Goal: Communication & Community: Answer question/provide support

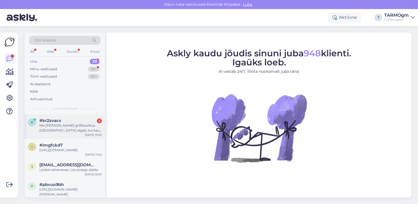
click at [63, 124] on div "Mis kell grillikoolitus Tartus algab, kui kaua kestab?" at bounding box center [70, 128] width 62 height 10
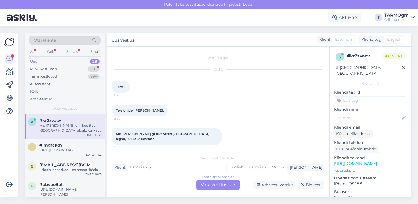
click at [219, 183] on div "Estonian to Estonian Võta vestlus üle" at bounding box center [217, 185] width 43 height 10
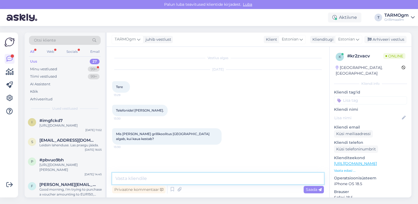
click at [140, 176] on textarea at bounding box center [218, 178] width 212 height 11
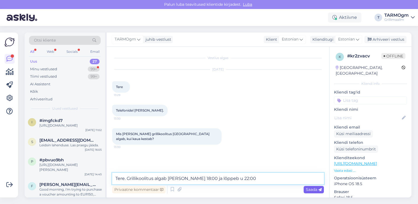
type textarea "Tere. Grillikoolitus algab kell 18:00 ja lõppeb u 22:00"
click at [313, 190] on span "Saada" at bounding box center [314, 189] width 16 height 5
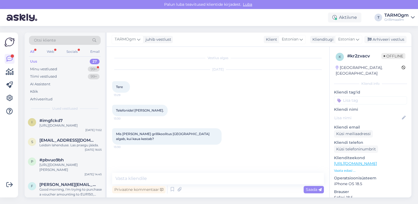
scroll to position [1, 0]
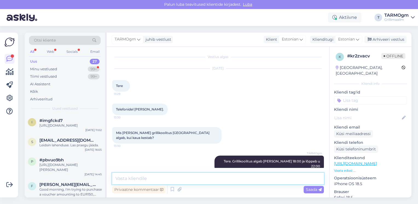
click at [154, 176] on textarea at bounding box center [218, 178] width 212 height 11
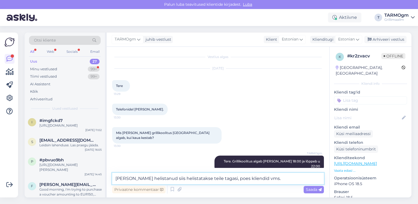
type textarea "Kui olete helistanud siis helistatakse teile tagasi, poes kliendid vms."
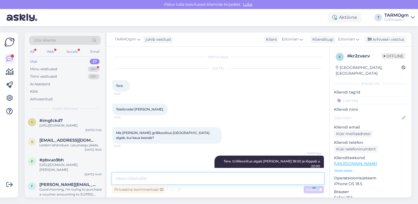
scroll to position [30, 0]
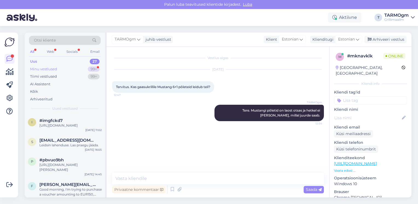
click at [53, 67] on div "Minu vestlused" at bounding box center [43, 68] width 27 height 5
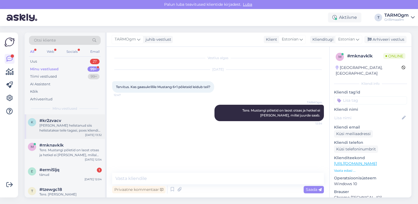
click at [74, 127] on div "Kui olete helistanud siis helistatakse teile tagasi, poes kliendid vms." at bounding box center [70, 128] width 62 height 10
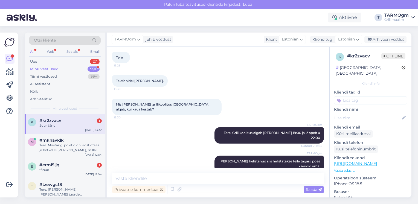
scroll to position [53, 0]
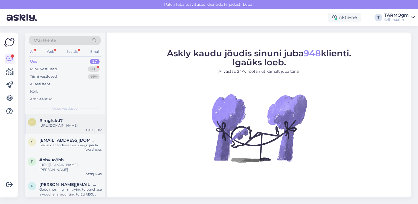
click at [64, 123] on div "[URL][DOMAIN_NAME]" at bounding box center [70, 125] width 62 height 5
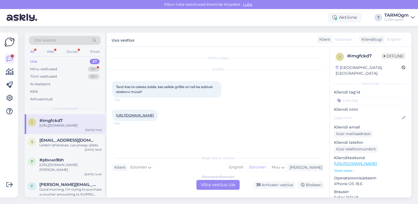
click at [55, 61] on div "Uus 27" at bounding box center [65, 62] width 72 height 8
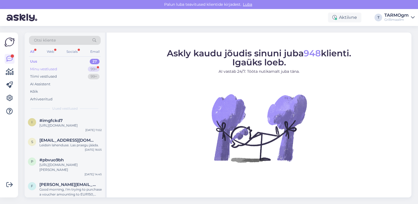
click at [54, 68] on div "Minu vestlused" at bounding box center [43, 68] width 27 height 5
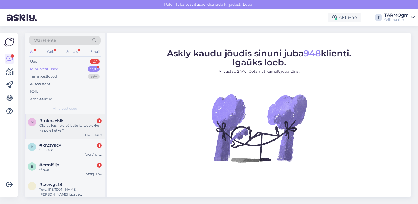
click at [69, 125] on div "Ok.. aa kas neid põletite kaitseplekke ka pole hetkel?" at bounding box center [70, 128] width 62 height 10
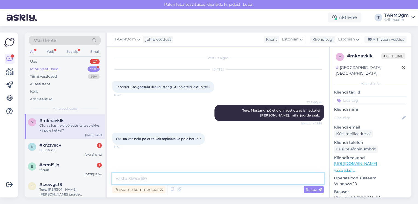
click at [151, 179] on textarea at bounding box center [218, 178] width 212 height 11
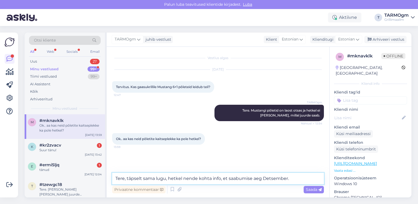
type textarea "Tere, täpselt sama lugu, hetkel nende kohta info, et saabumise aeg Detsember."
click at [313, 188] on span "Saada" at bounding box center [314, 189] width 16 height 5
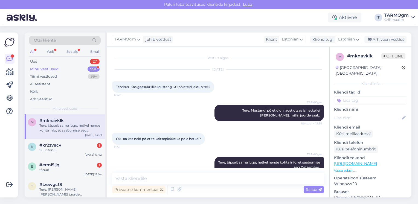
scroll to position [11, 0]
